Goal: Transaction & Acquisition: Purchase product/service

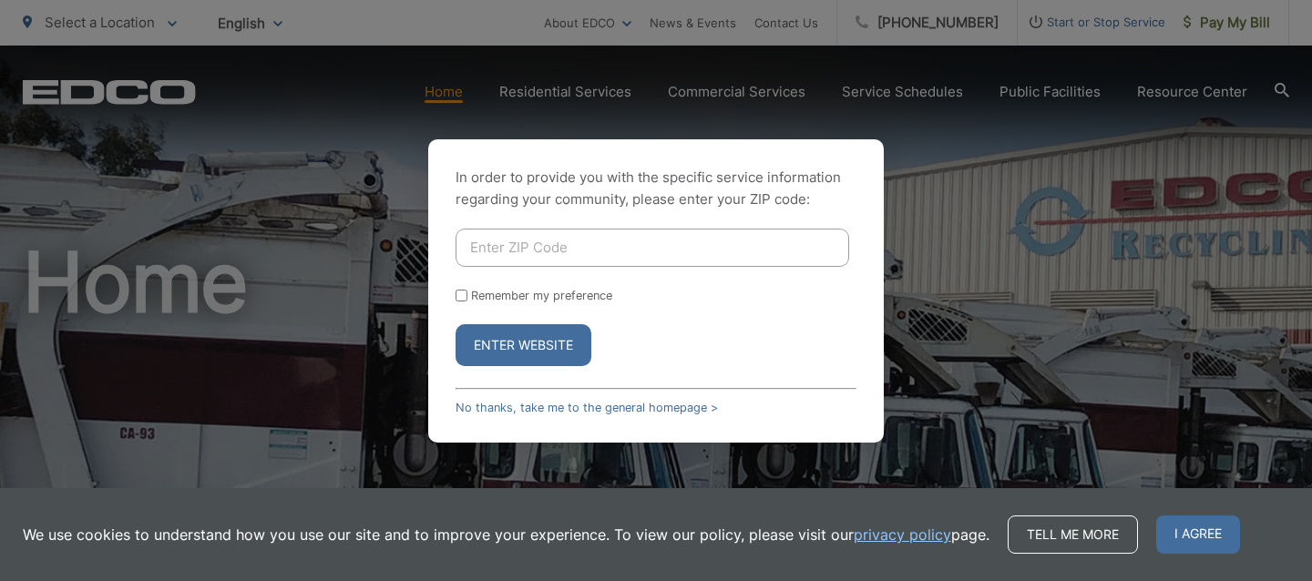
click at [470, 245] on input "Enter ZIP Code" at bounding box center [651, 248] width 393 height 38
type input "91977"
click at [511, 344] on button "Enter Website" at bounding box center [523, 345] width 136 height 42
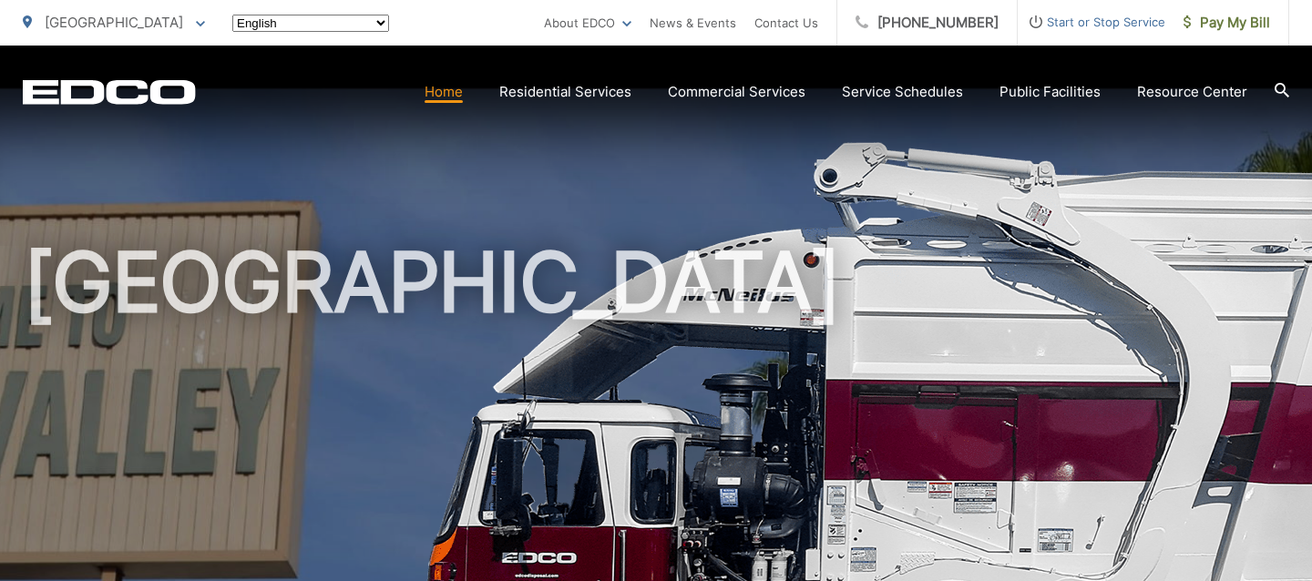
click at [511, 341] on h1 "[GEOGRAPHIC_DATA]" at bounding box center [656, 525] width 1266 height 577
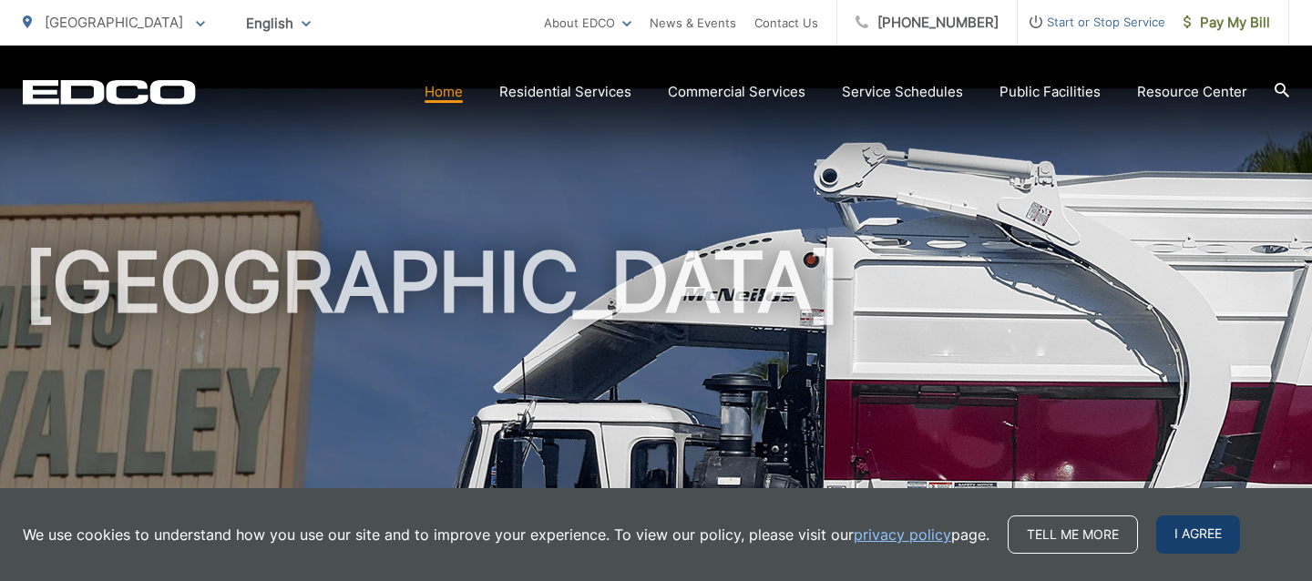
click at [1191, 532] on span "I agree" at bounding box center [1198, 535] width 84 height 38
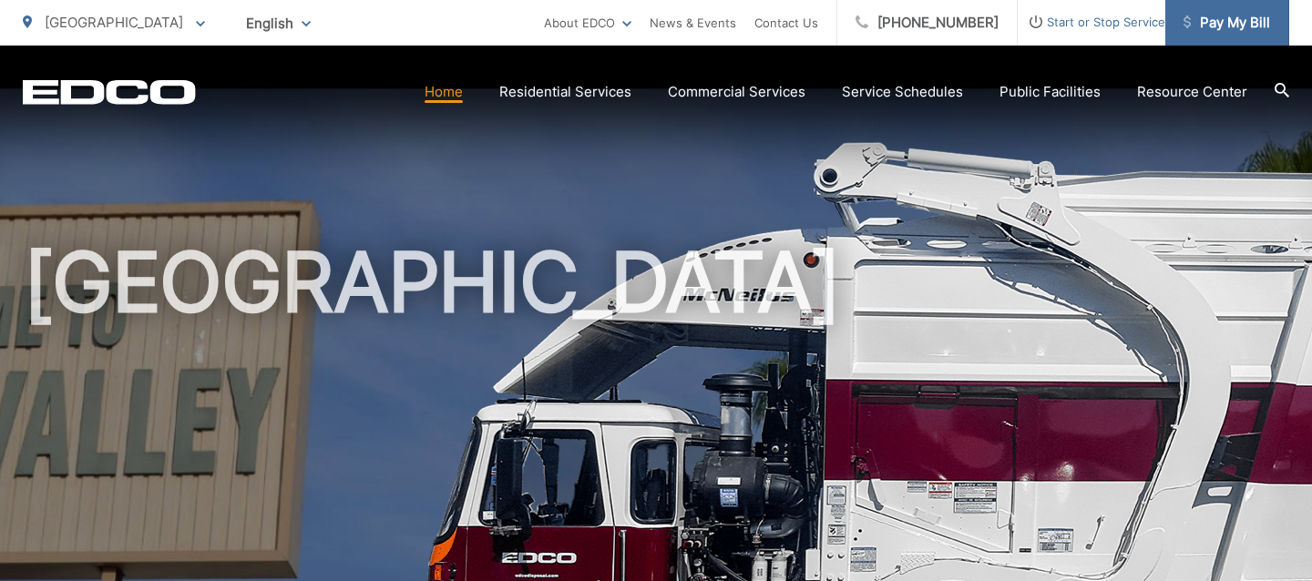
click at [1233, 22] on span "Pay My Bill" at bounding box center [1226, 23] width 87 height 22
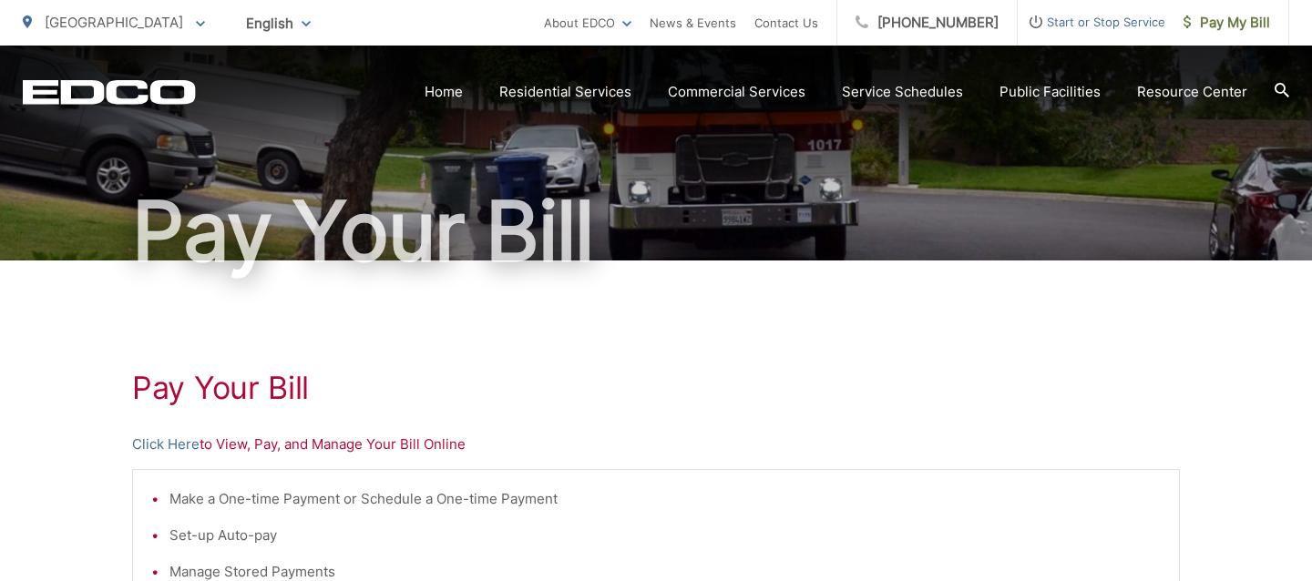
scroll to position [115, 0]
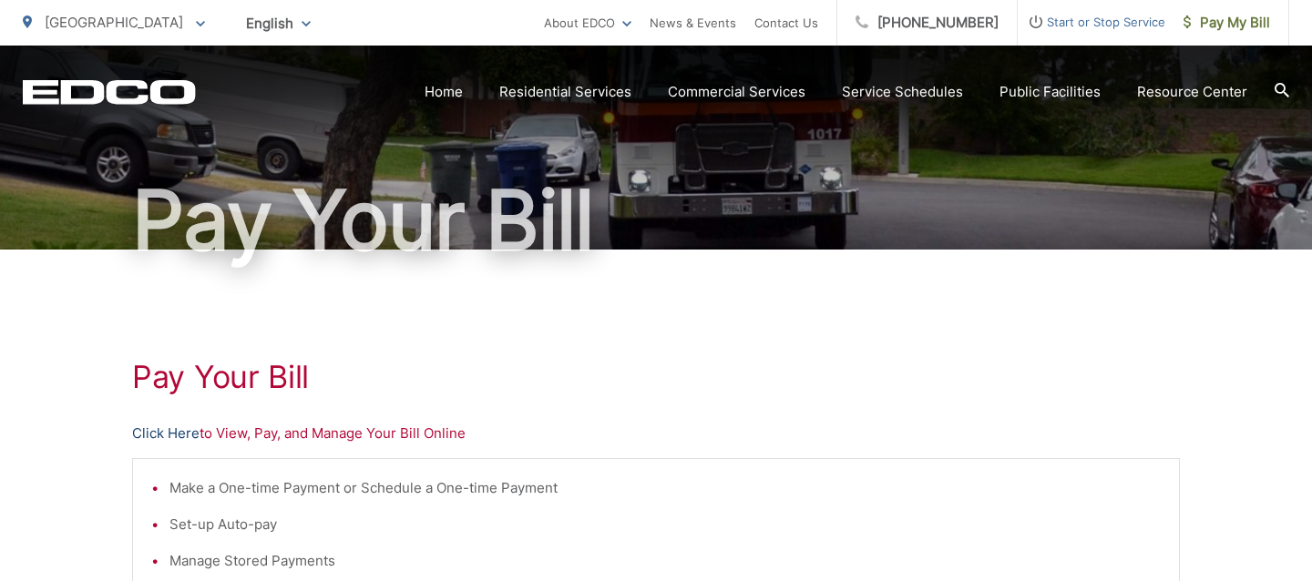
click at [169, 426] on link "Click Here" at bounding box center [165, 434] width 67 height 22
